Goal: Information Seeking & Learning: Learn about a topic

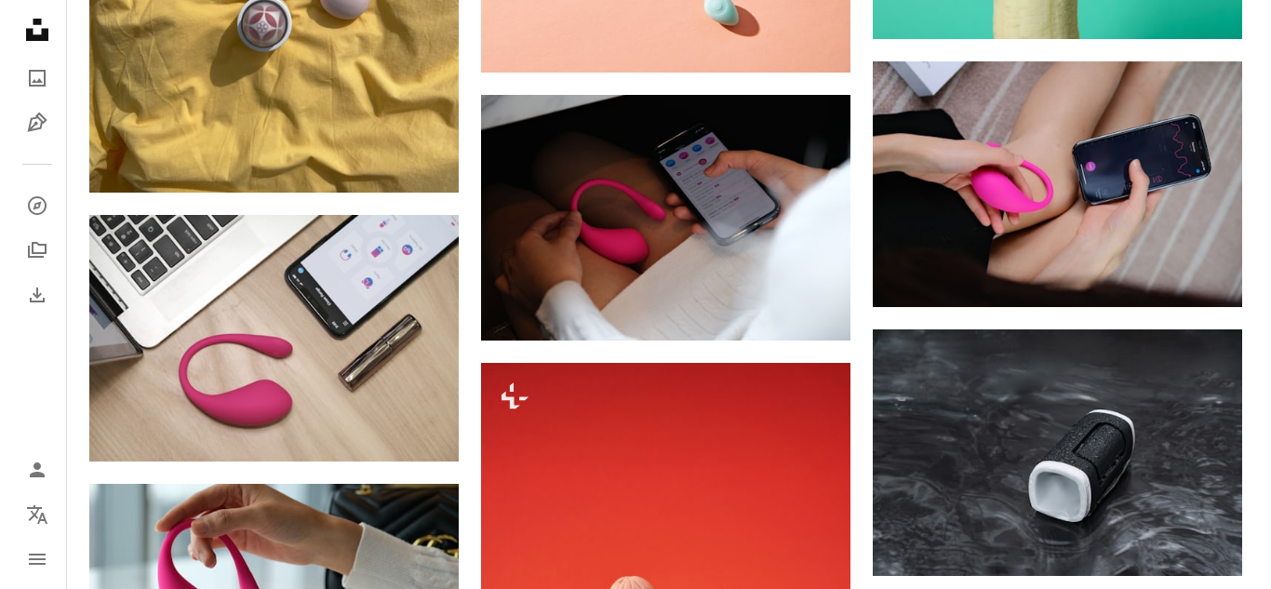
scroll to position [7098, 0]
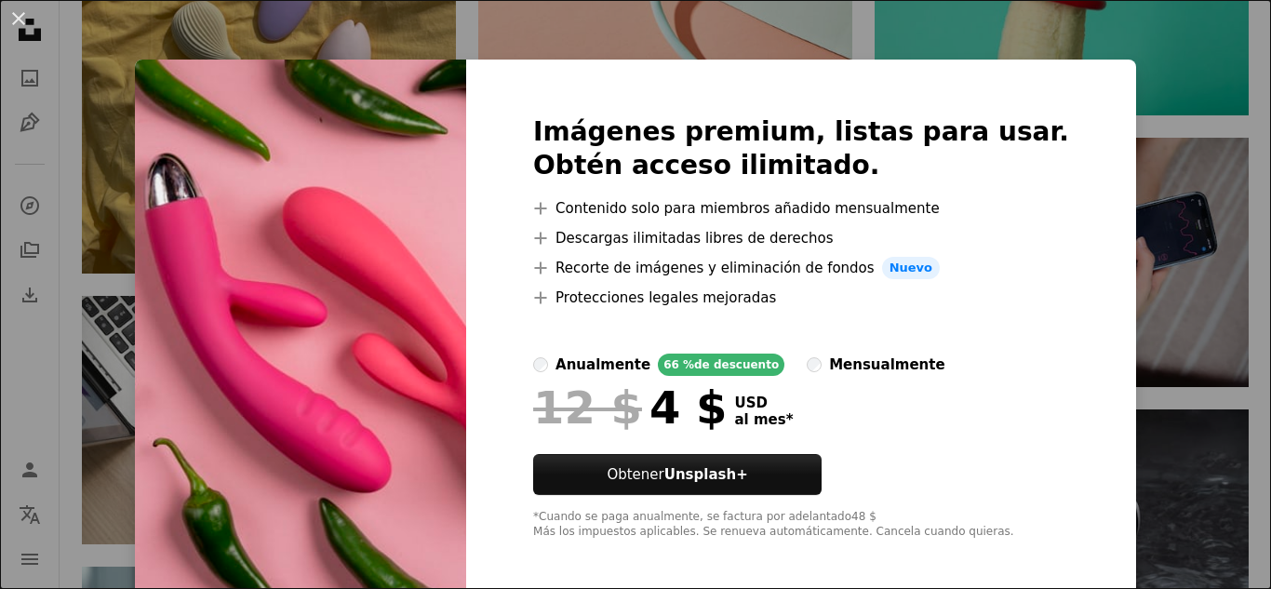
click at [1002, 150] on h2 "Imágenes premium, listas para usar. Obtén acceso ilimitado." at bounding box center [801, 148] width 536 height 67
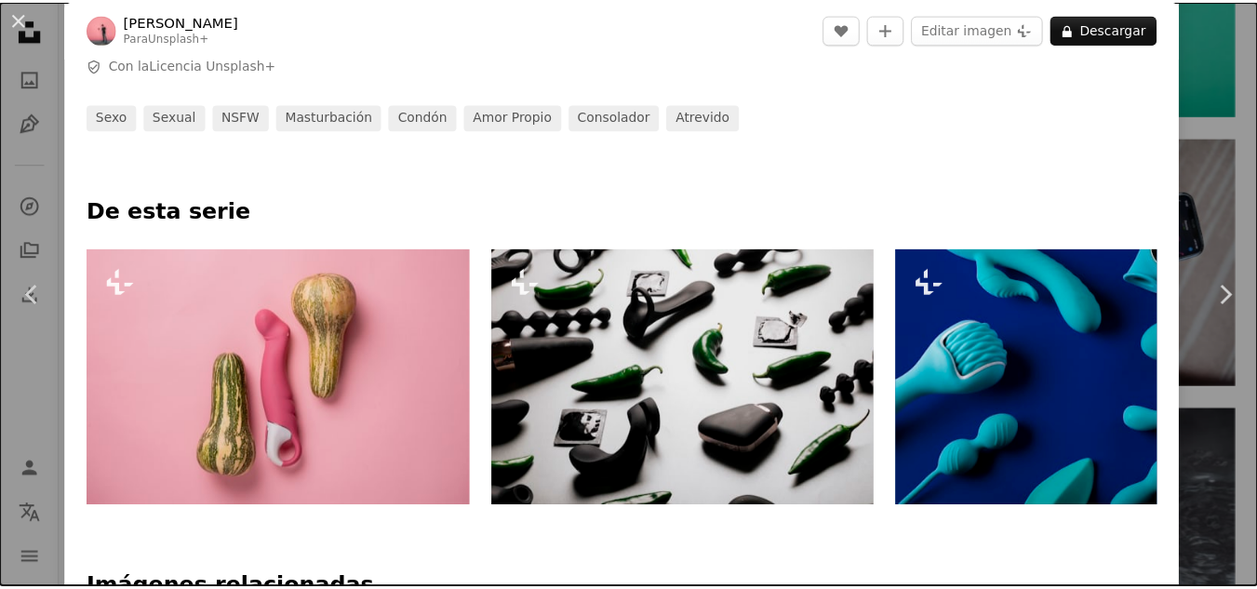
scroll to position [514, 0]
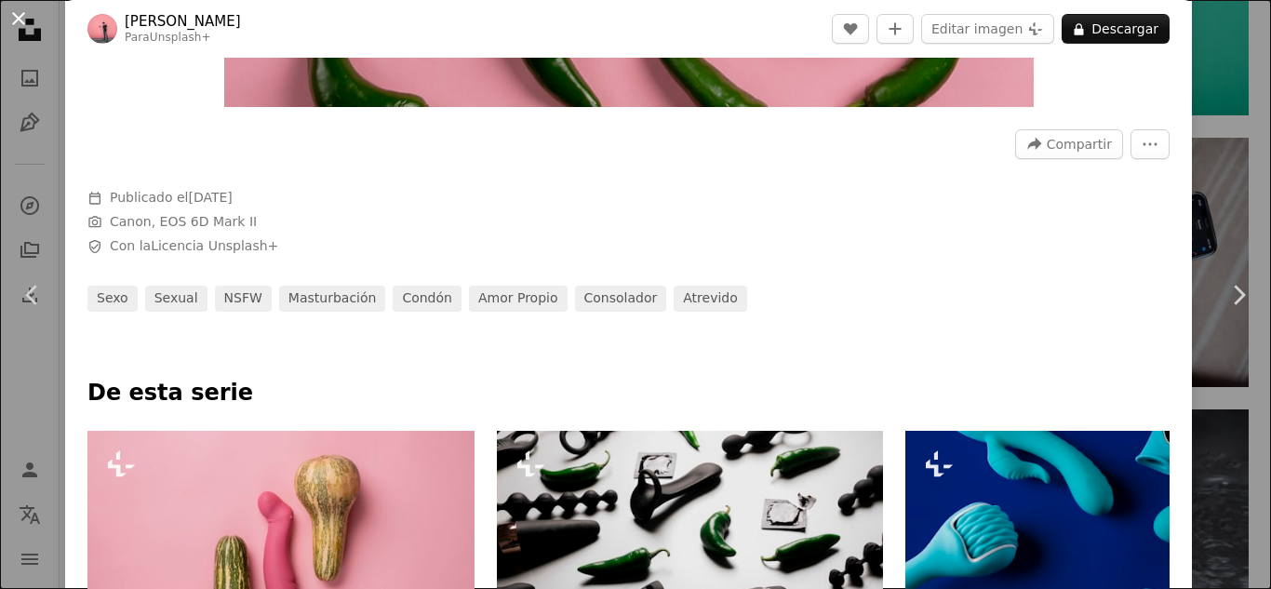
click at [17, 14] on button "An X shape" at bounding box center [18, 18] width 22 height 22
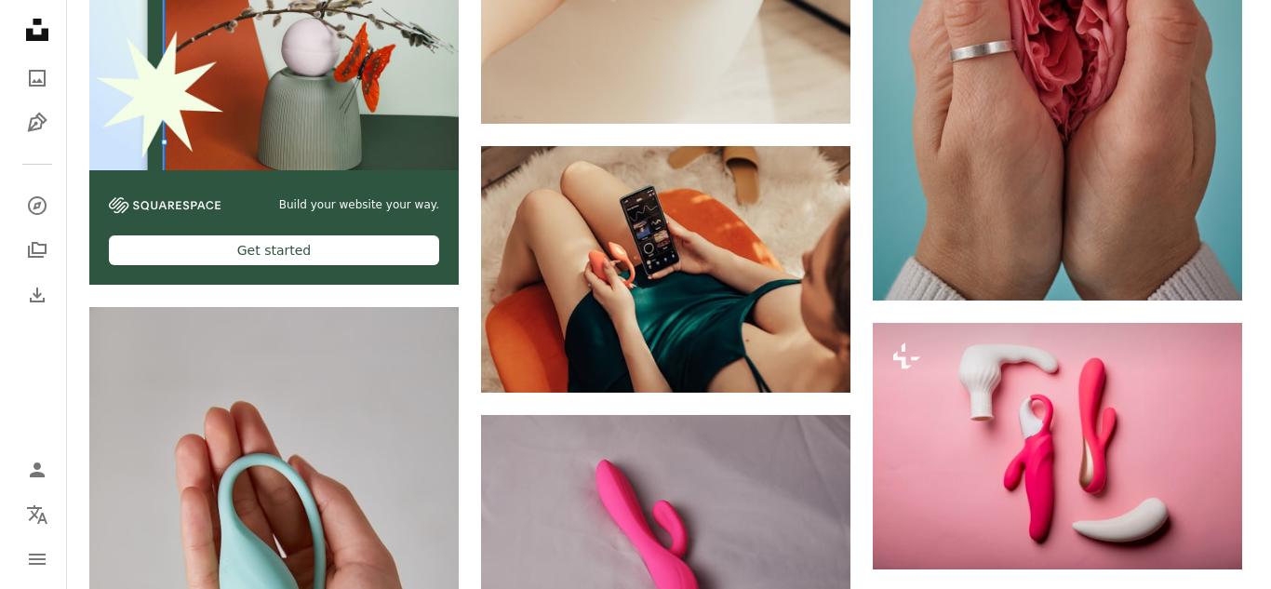
scroll to position [4045, 0]
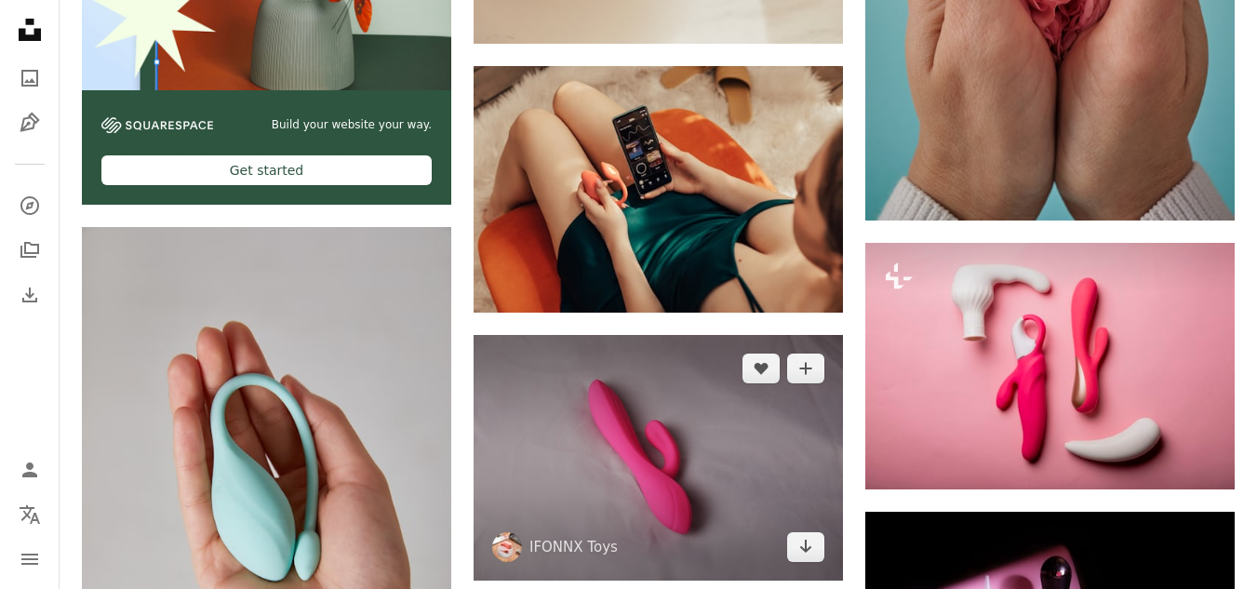
click at [661, 335] on img at bounding box center [657, 458] width 369 height 246
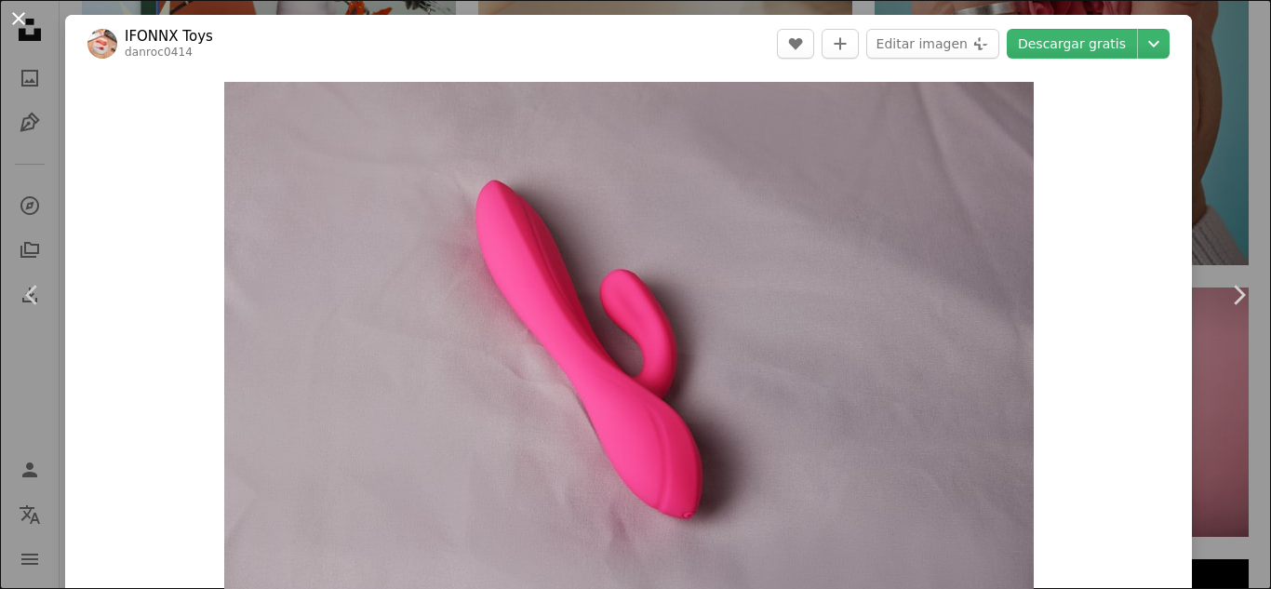
click at [7, 19] on button "An X shape" at bounding box center [18, 18] width 22 height 22
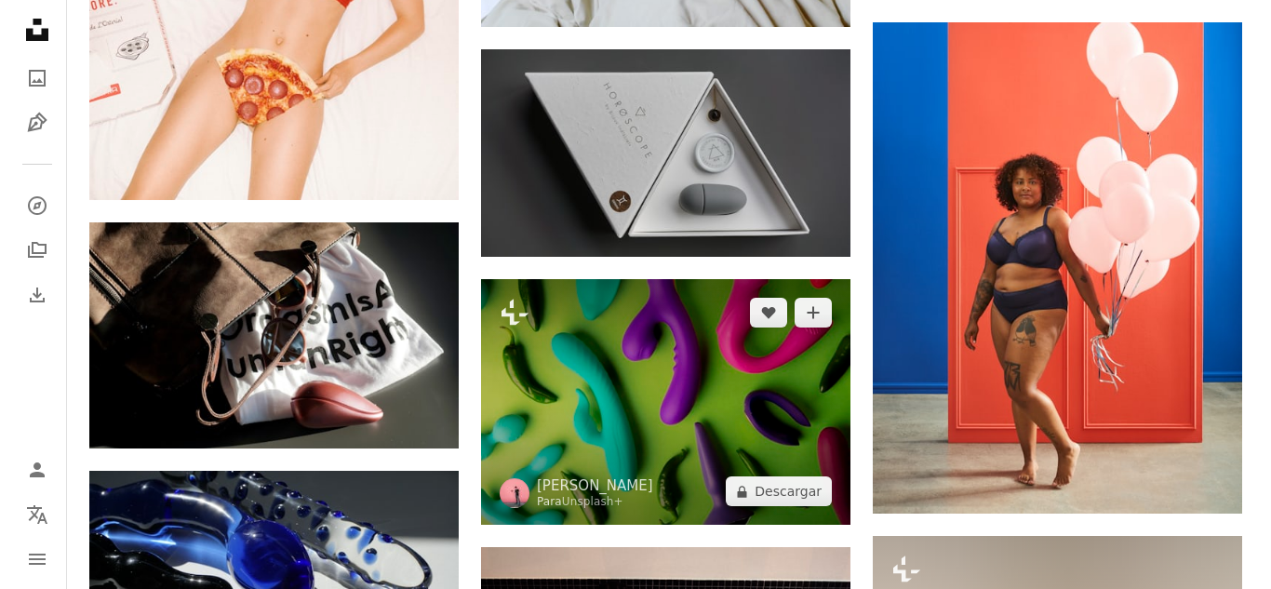
scroll to position [10120, 0]
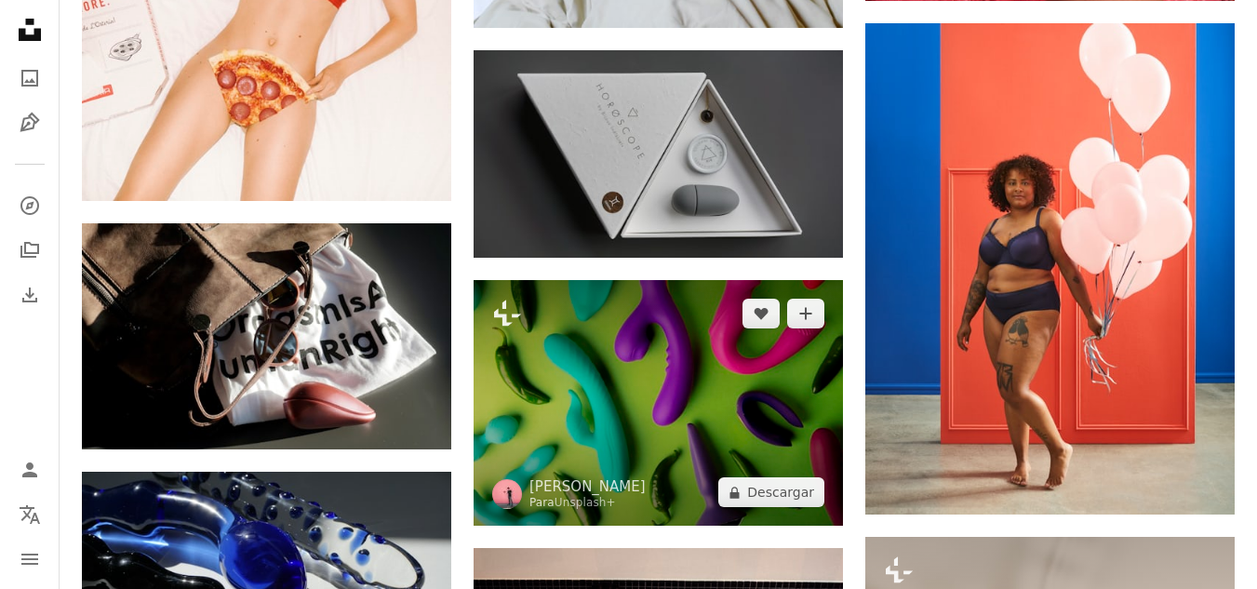
click at [677, 280] on img at bounding box center [657, 403] width 369 height 246
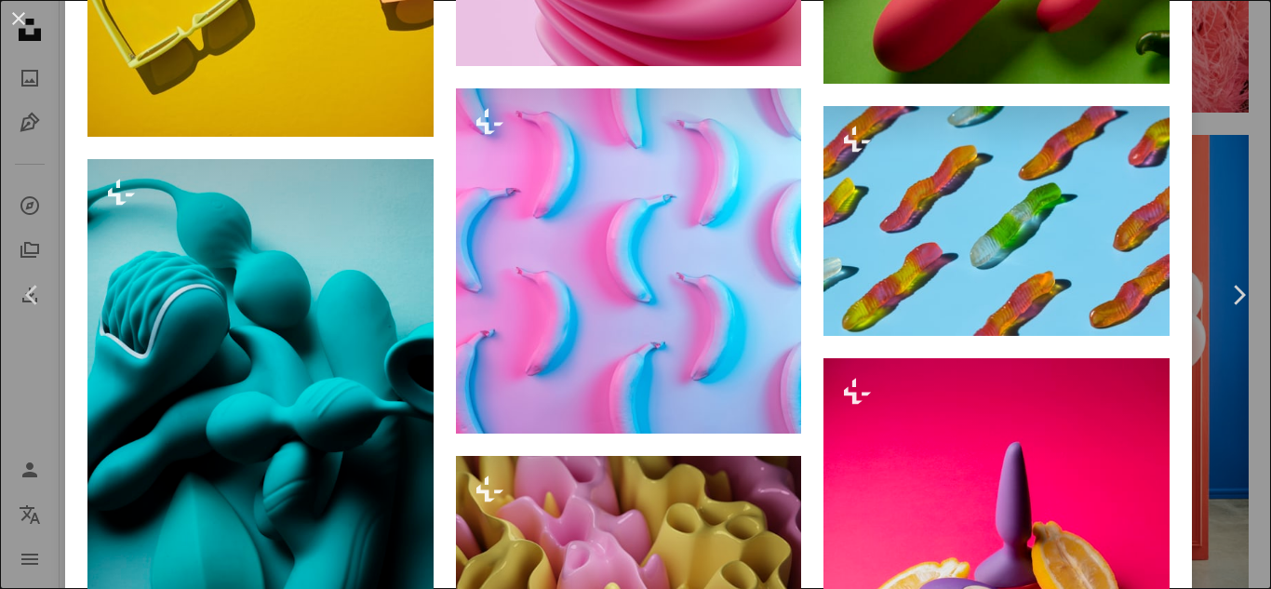
scroll to position [2255, 0]
